Goal: Task Accomplishment & Management: Manage account settings

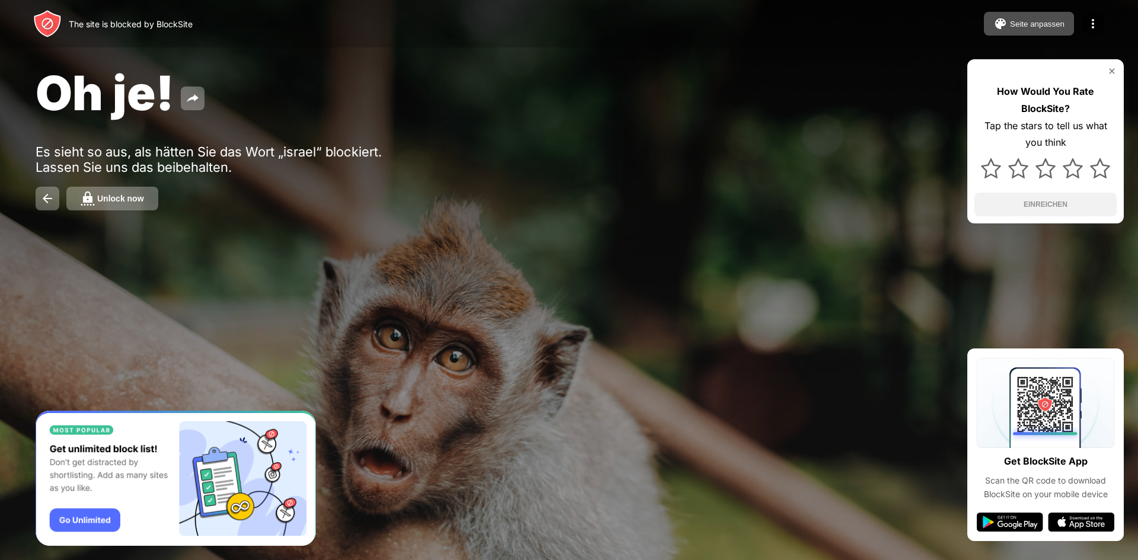
click at [116, 205] on button "Unlock now" at bounding box center [112, 199] width 92 height 24
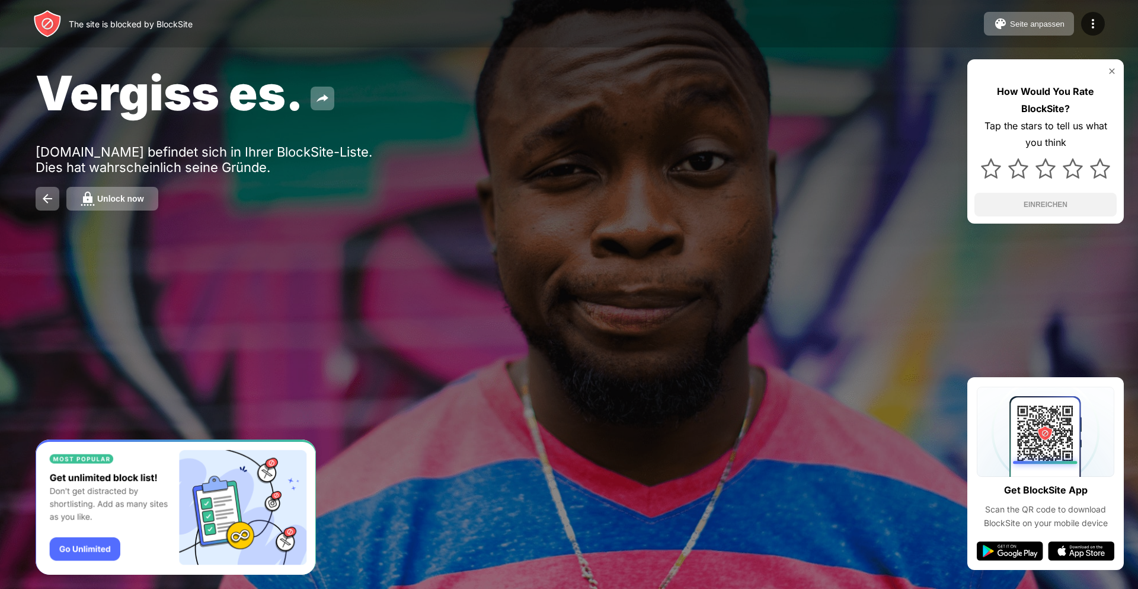
click at [130, 199] on div "Unlock now" at bounding box center [120, 198] width 47 height 9
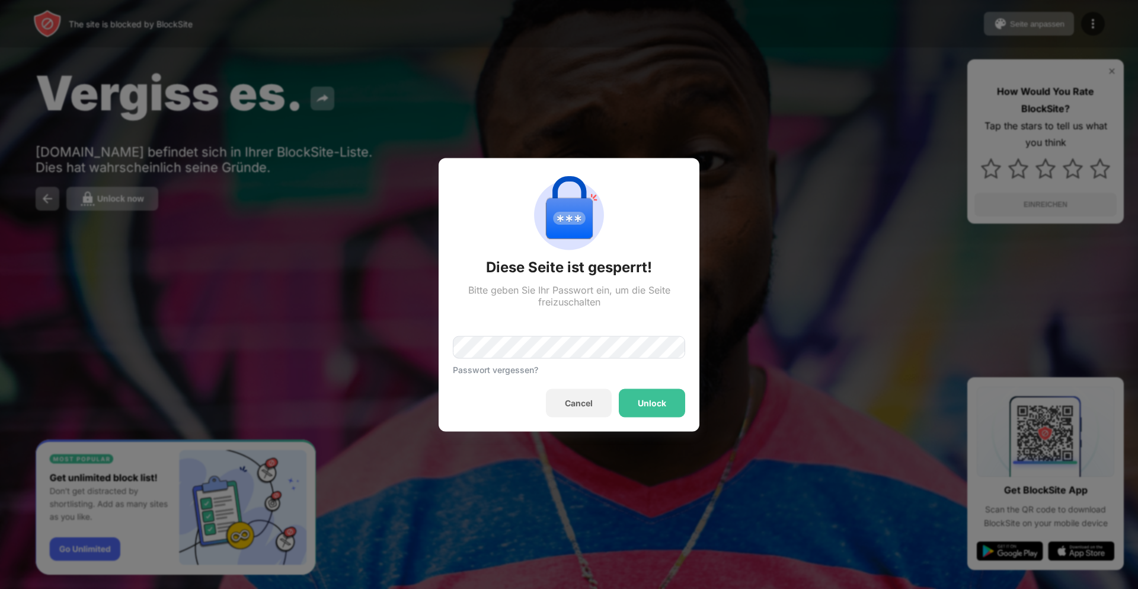
click at [480, 333] on div "Passwort vergessen?" at bounding box center [569, 340] width 232 height 67
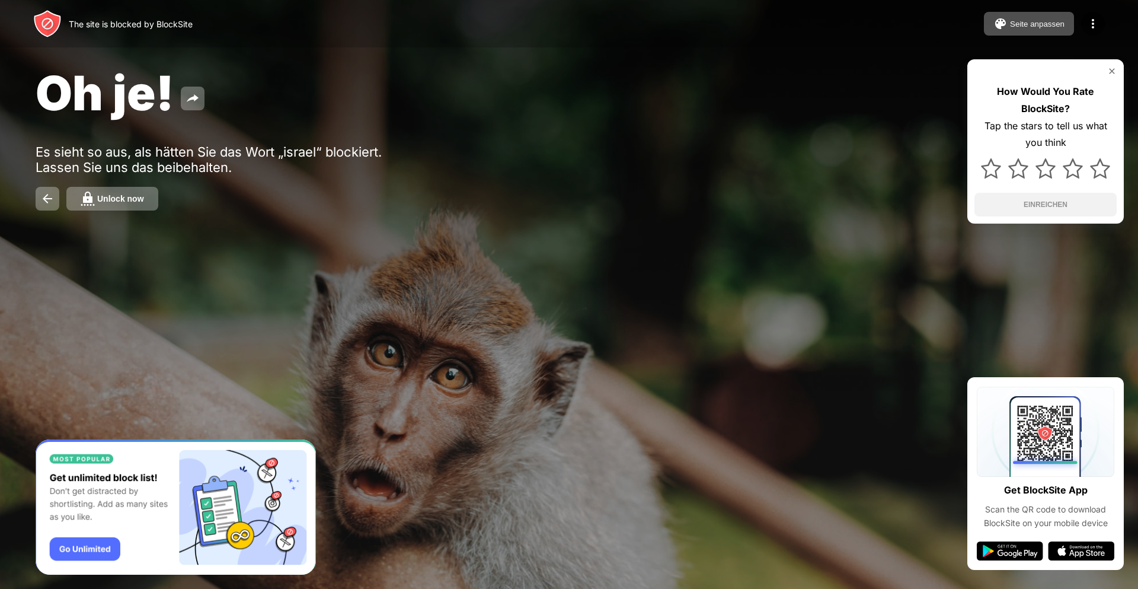
click at [119, 193] on button "Unlock now" at bounding box center [112, 199] width 92 height 24
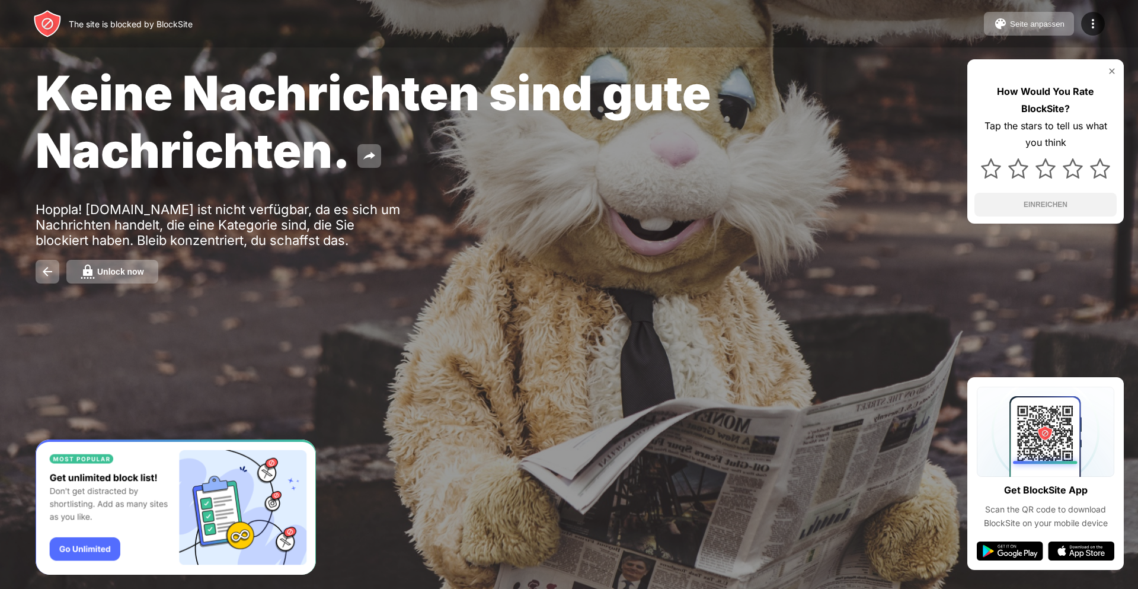
click at [127, 269] on div "Unlock now" at bounding box center [120, 271] width 47 height 9
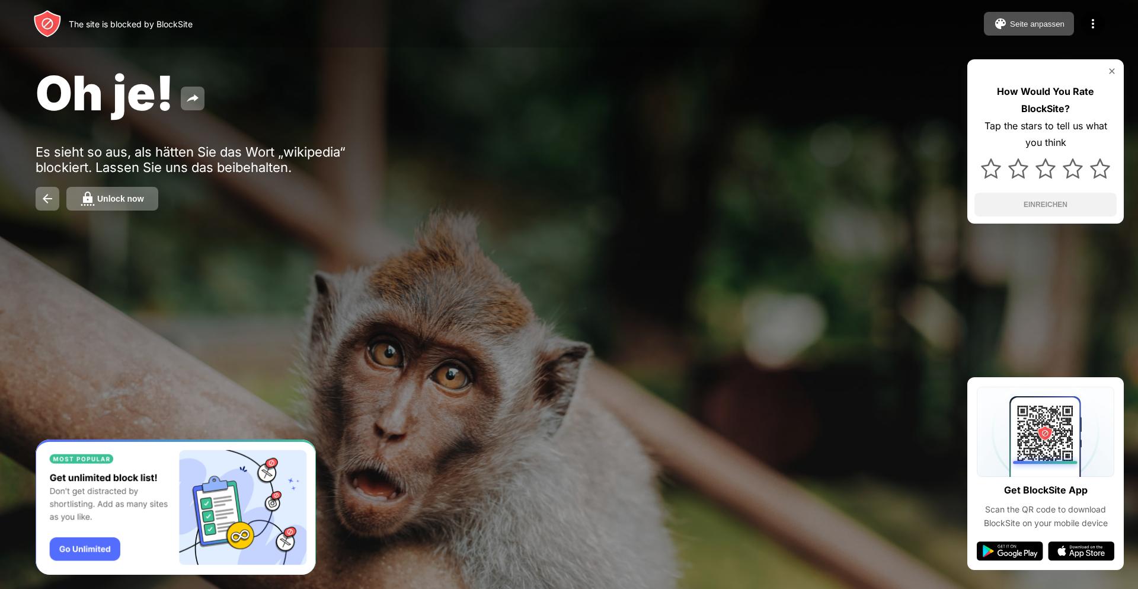
click at [128, 200] on div "Unlock now" at bounding box center [120, 198] width 47 height 9
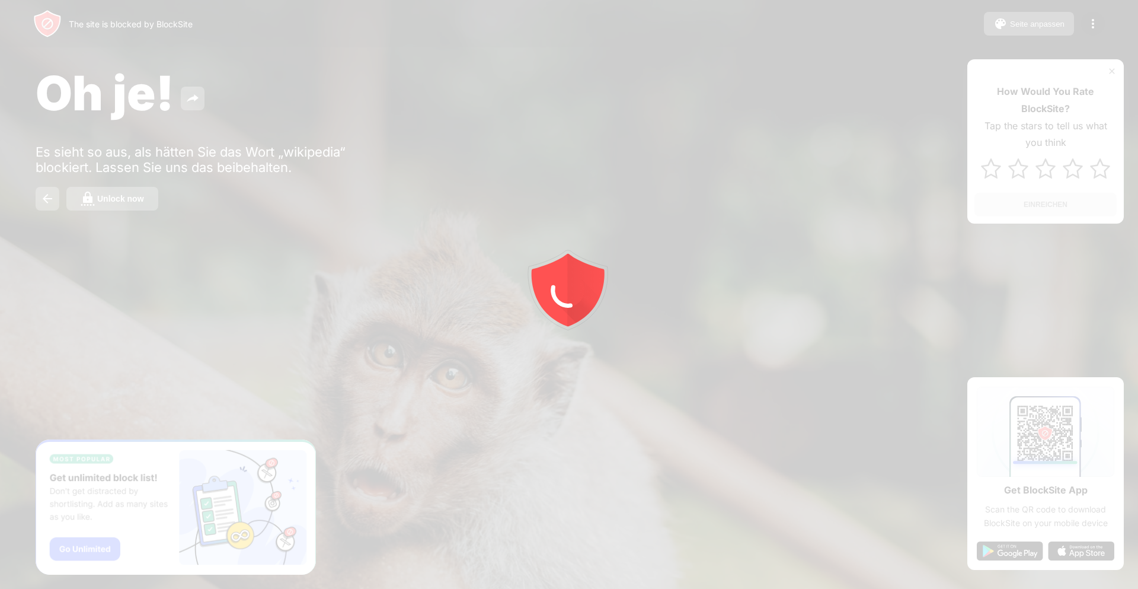
click at [157, 203] on div at bounding box center [569, 294] width 1138 height 589
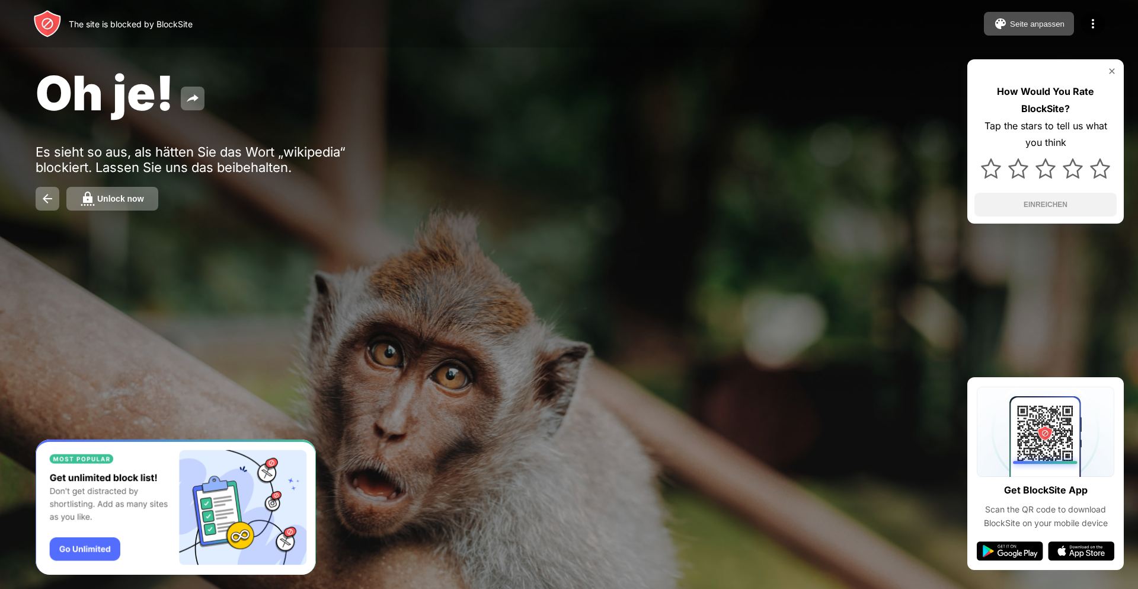
click at [157, 203] on button "Unlock now" at bounding box center [112, 199] width 92 height 24
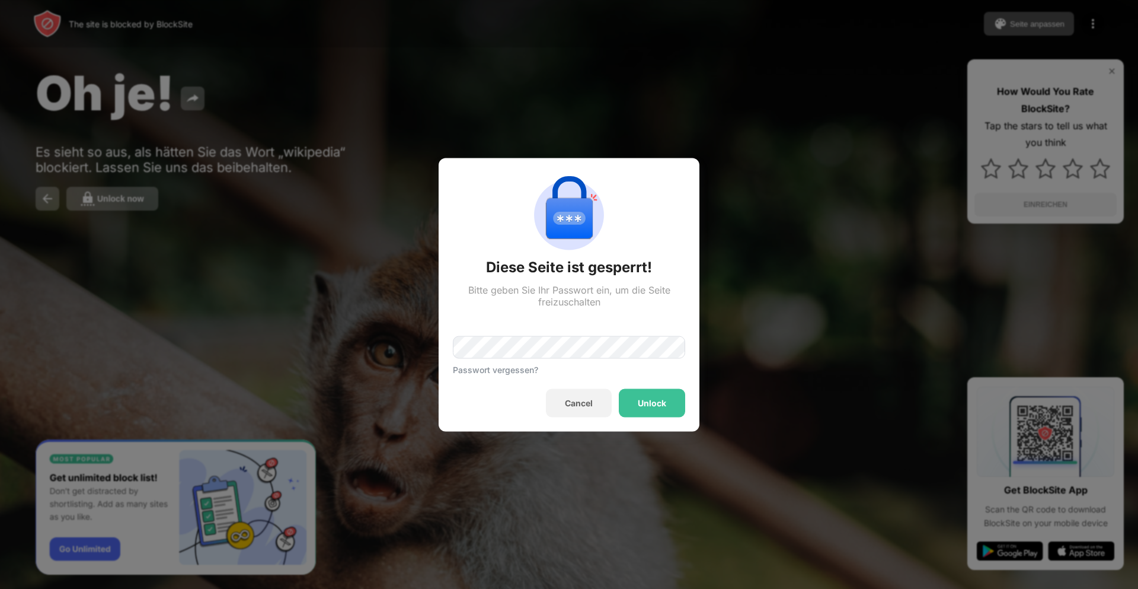
click at [521, 330] on div "Passwort vergessen?" at bounding box center [569, 340] width 232 height 67
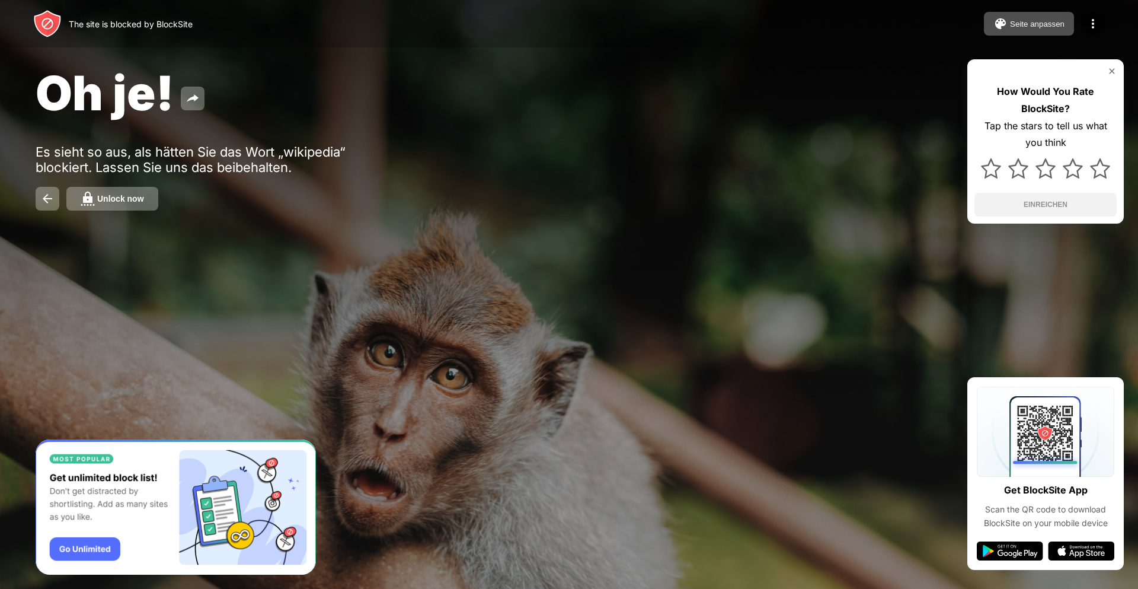
click at [132, 200] on div "Unlock now" at bounding box center [120, 198] width 47 height 9
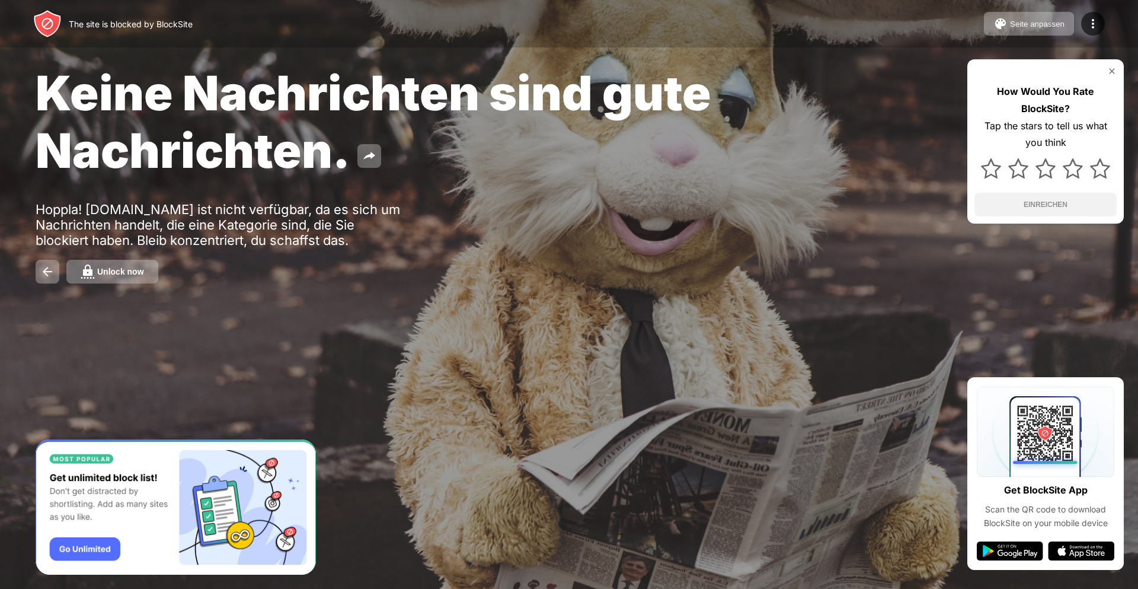
click at [129, 273] on div "Unlock now" at bounding box center [120, 271] width 47 height 9
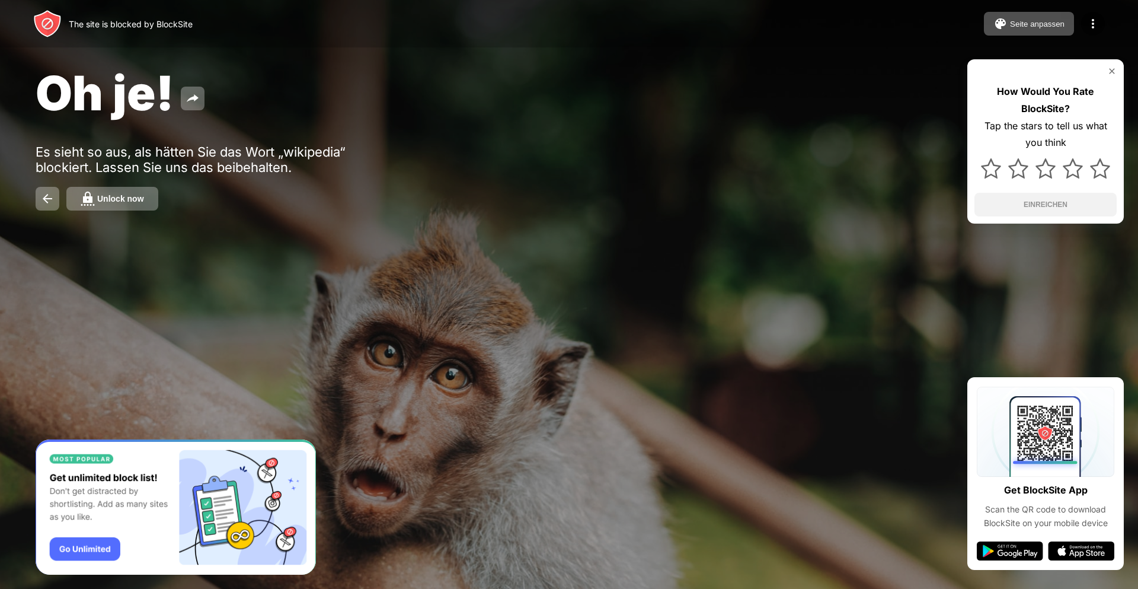
click at [141, 202] on div "Unlock now" at bounding box center [120, 198] width 47 height 9
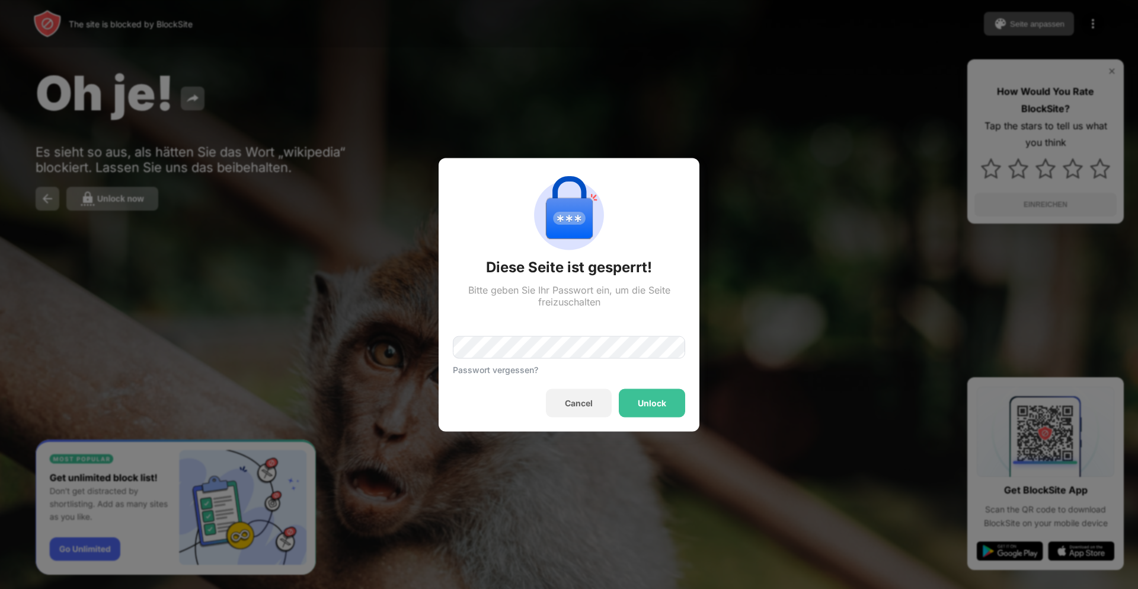
click at [520, 333] on div "Passwort vergessen?" at bounding box center [569, 340] width 232 height 67
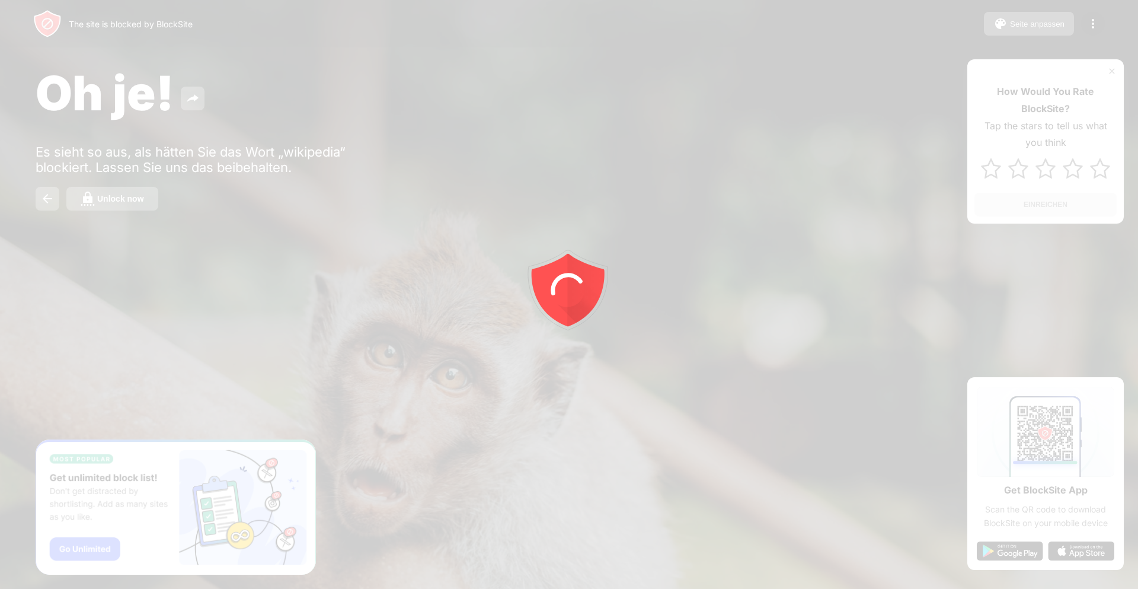
click at [143, 206] on div at bounding box center [569, 294] width 1138 height 589
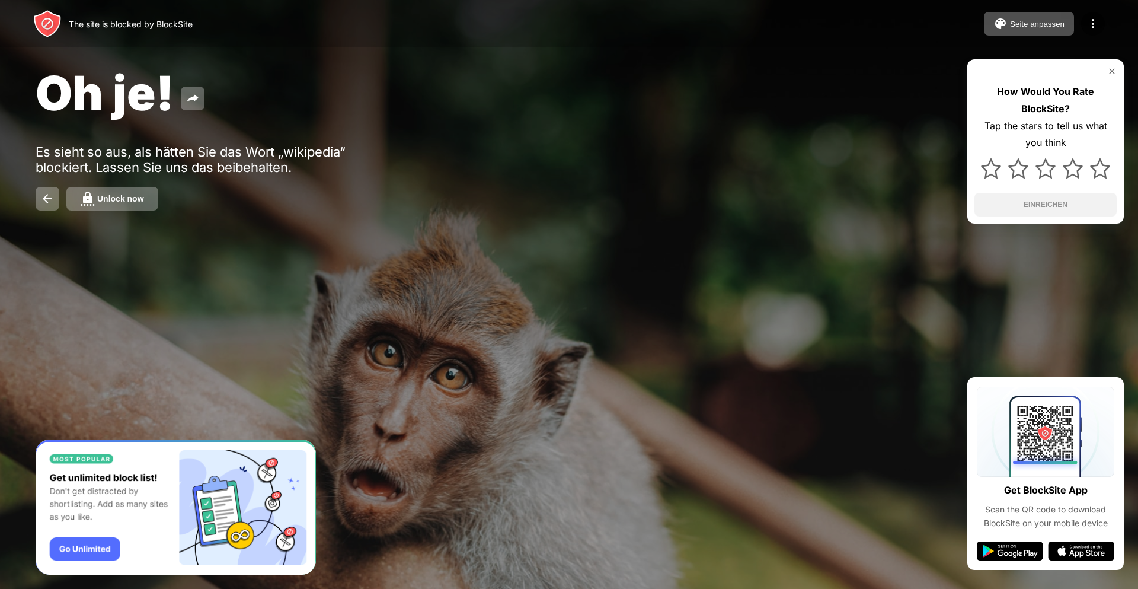
click at [143, 203] on div "Unlock now" at bounding box center [120, 198] width 47 height 9
